Goal: Find specific page/section: Locate a particular part of the current website

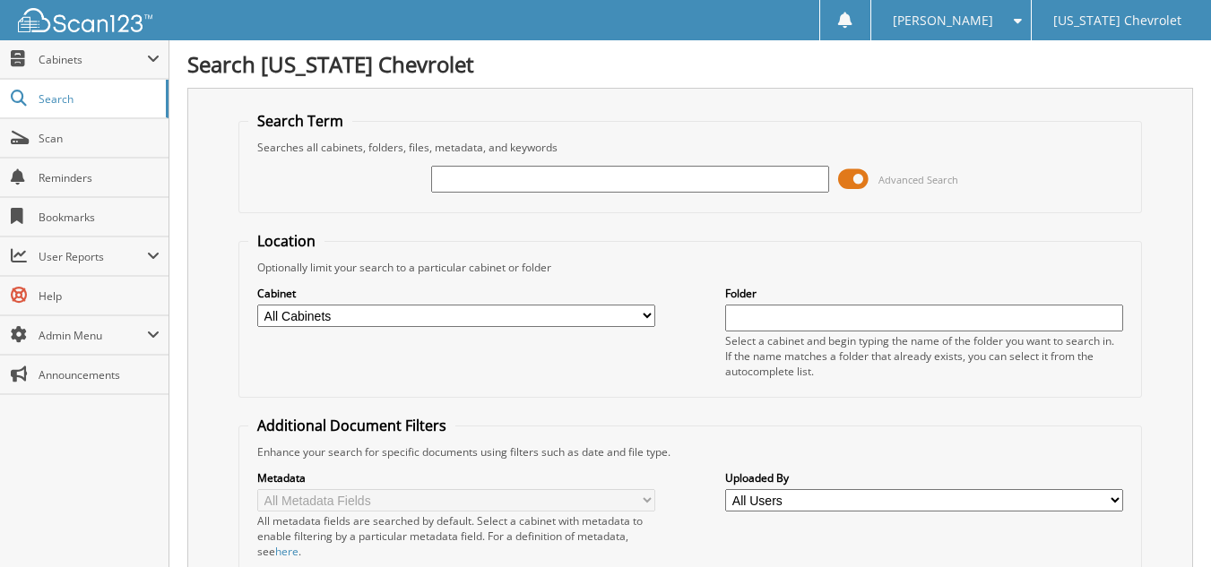
click at [462, 178] on input "text" at bounding box center [630, 179] width 398 height 27
type input "173561"
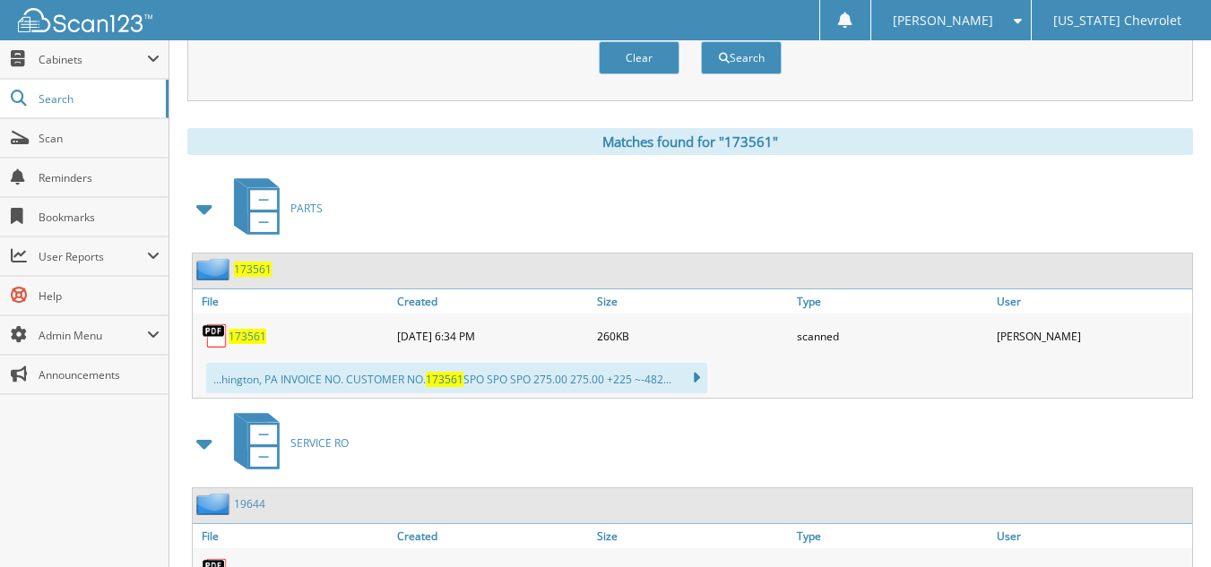
scroll to position [717, 0]
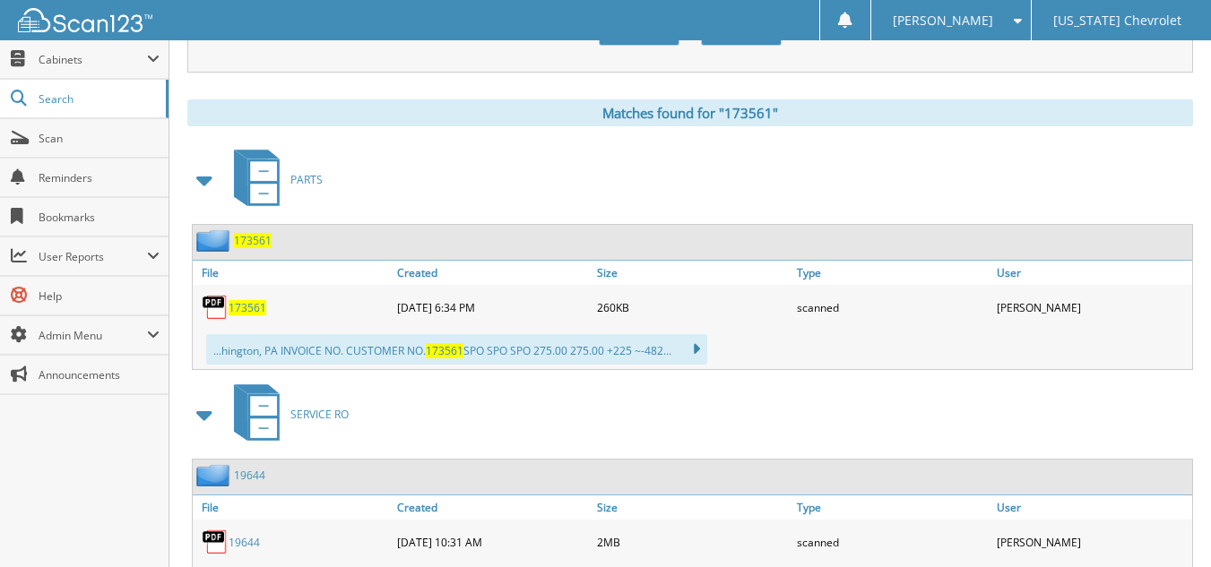
click at [239, 310] on span "173561" at bounding box center [247, 307] width 38 height 15
